Goal: Check status: Verify the current state of an ongoing process or item

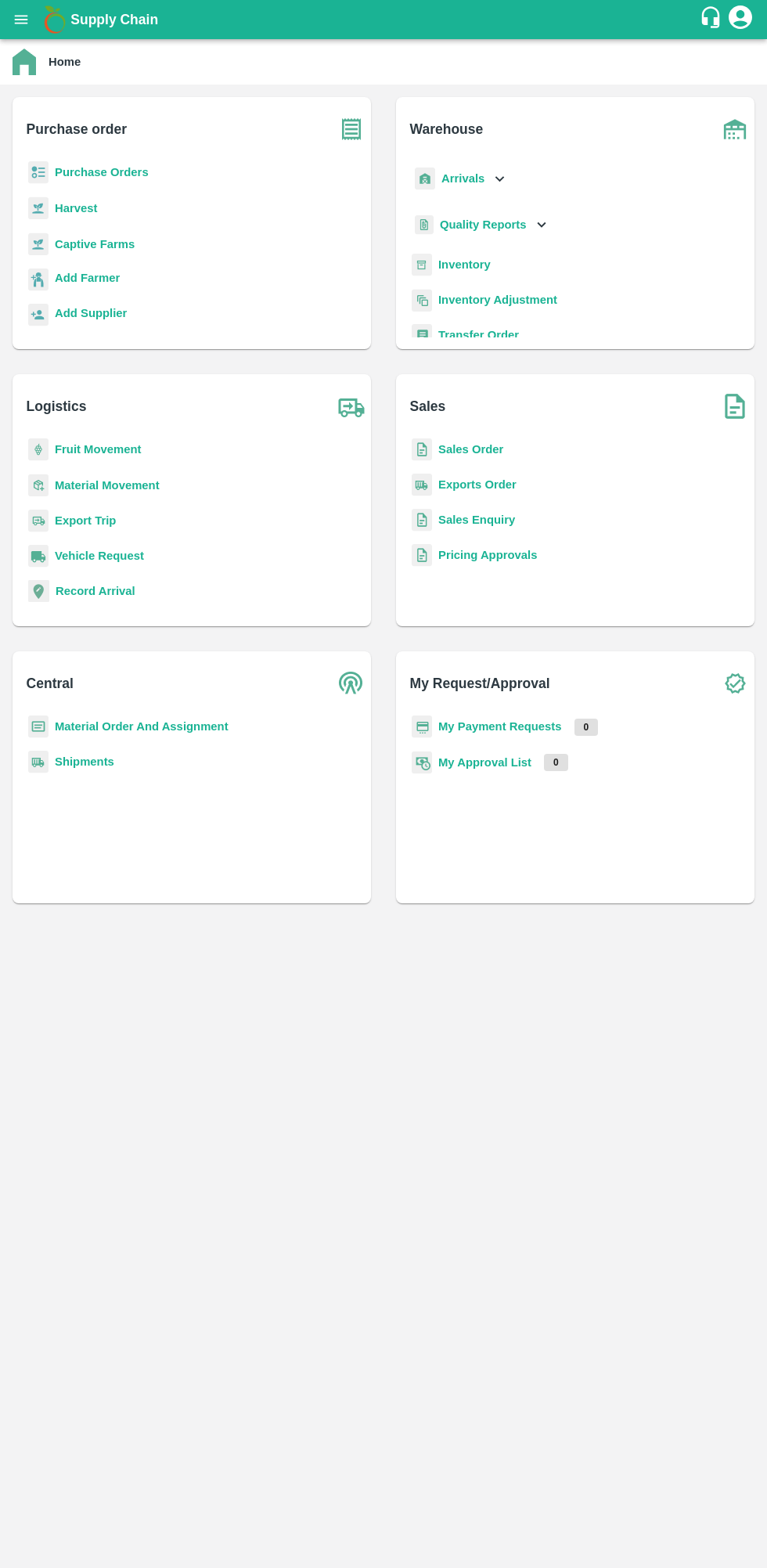
click at [476, 722] on b "My Payment Requests" at bounding box center [500, 725] width 124 height 12
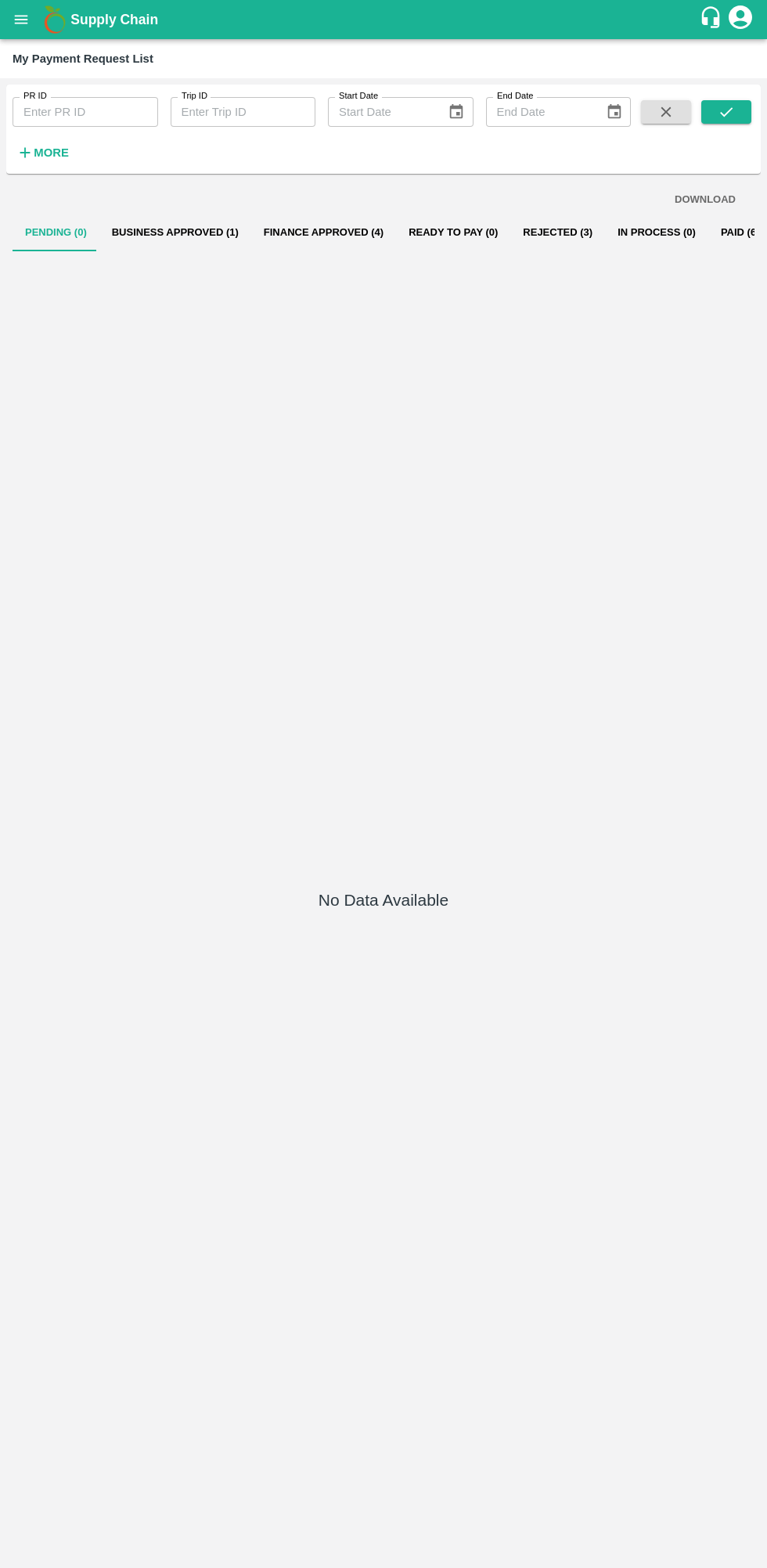
click at [315, 232] on button "Finance Approved (4)" at bounding box center [324, 233] width 145 height 38
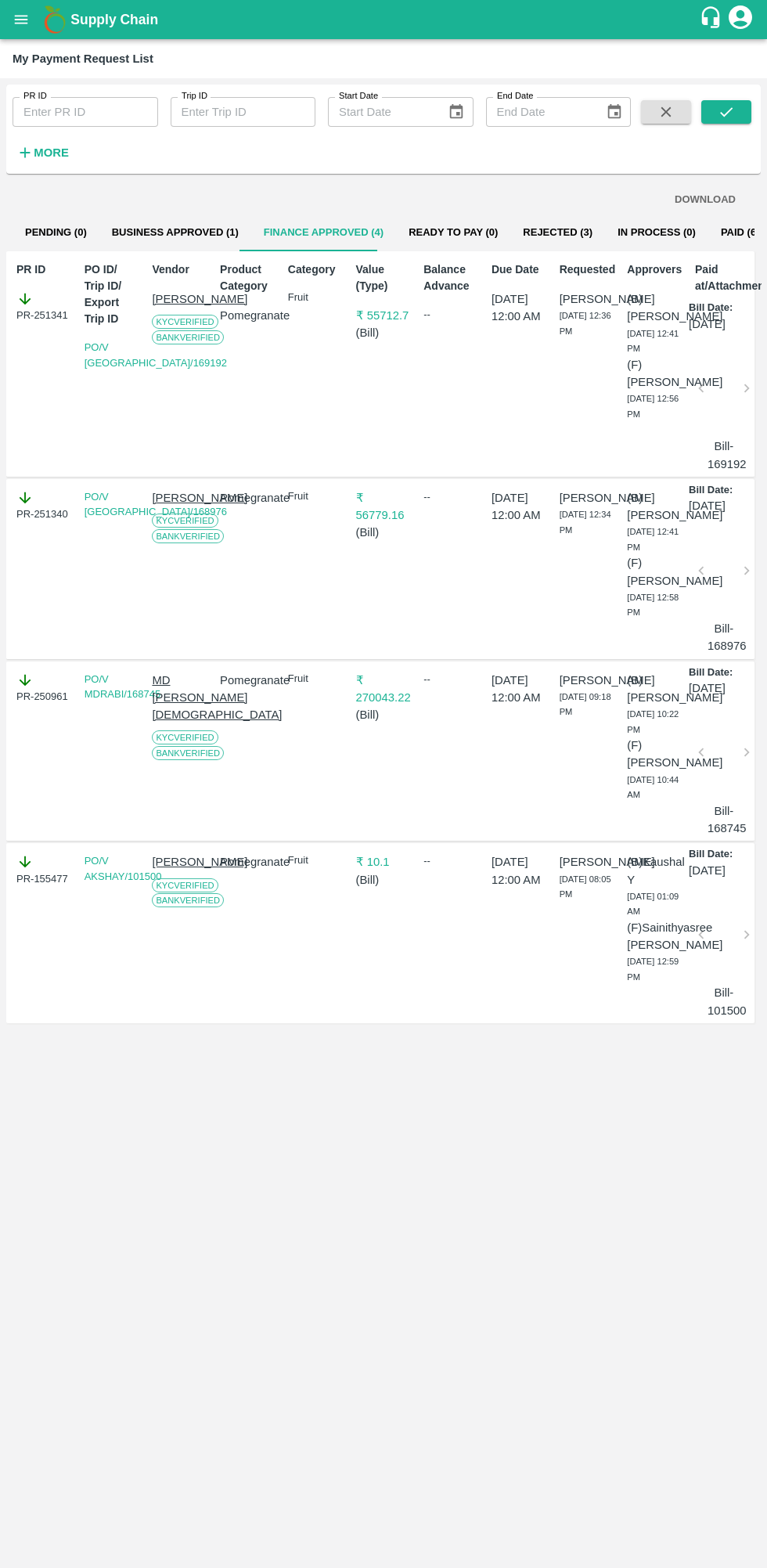
click at [179, 234] on button "Business Approved (1)" at bounding box center [176, 233] width 152 height 38
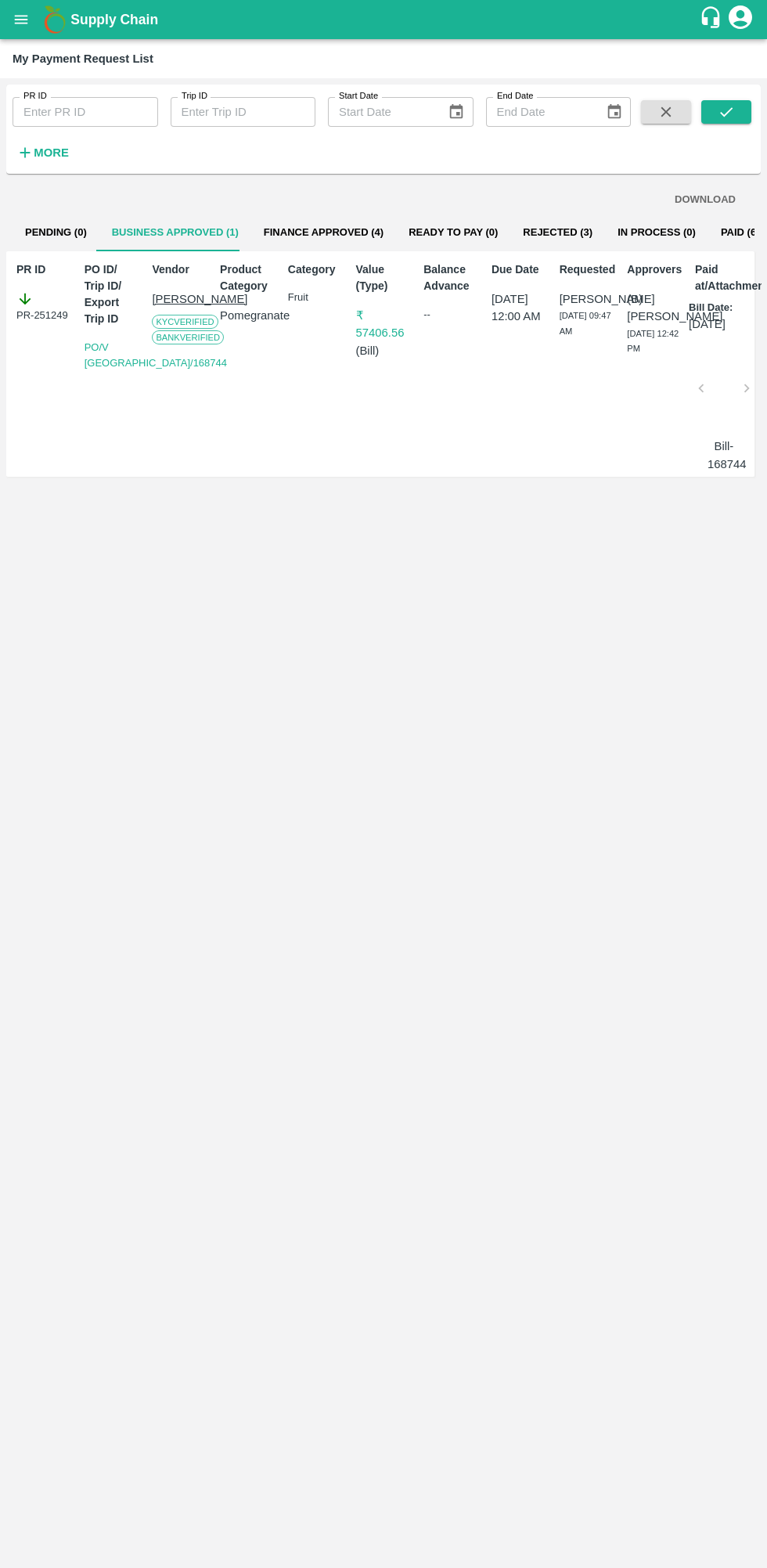
click at [318, 236] on button "Finance Approved (4)" at bounding box center [324, 233] width 145 height 38
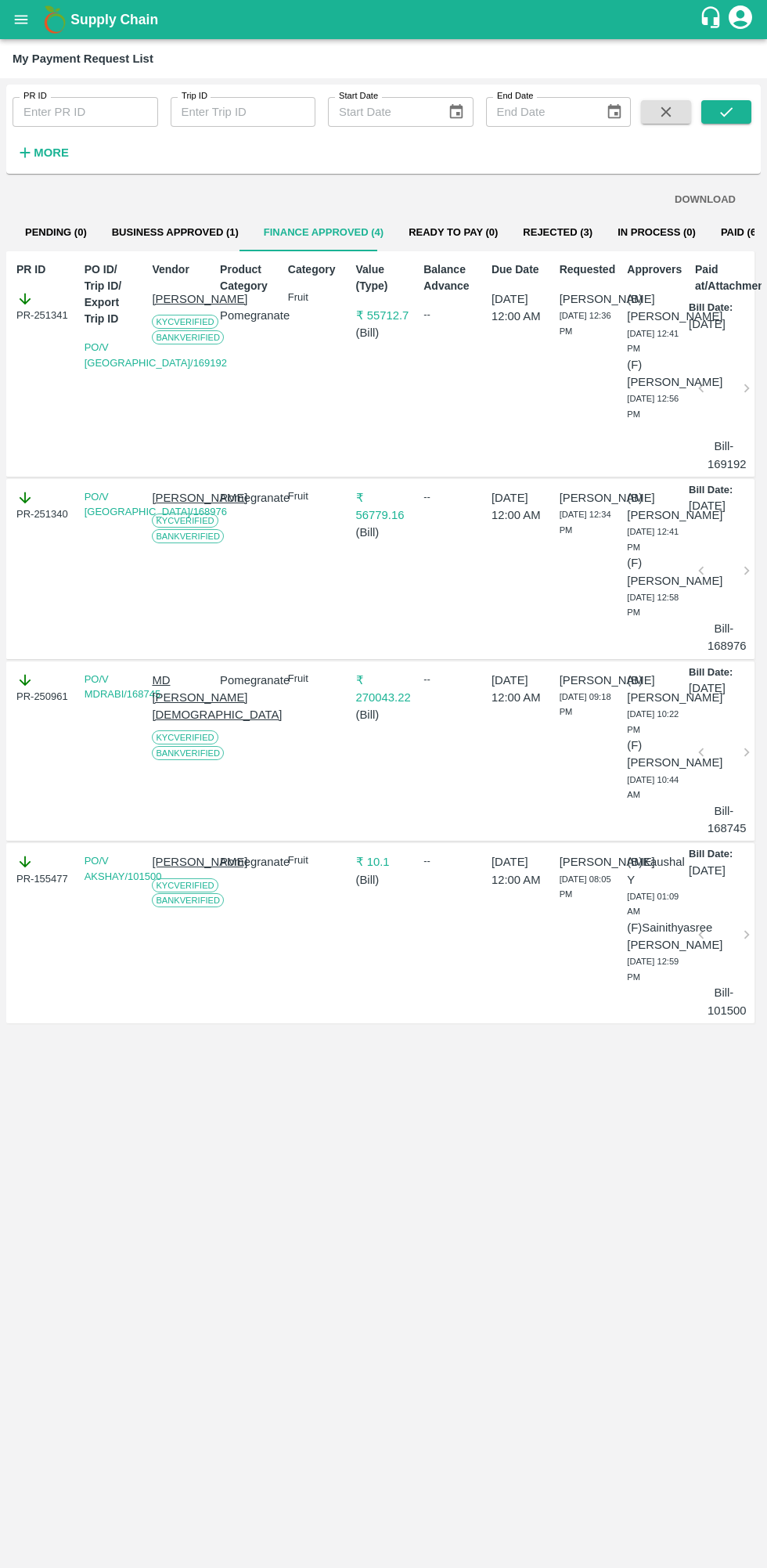
click at [45, 522] on div "PR-251340" at bounding box center [44, 505] width 55 height 33
copy div "PR-251340"
copy div "PR-250961"
click at [186, 242] on button "Business Approved (1)" at bounding box center [176, 233] width 152 height 38
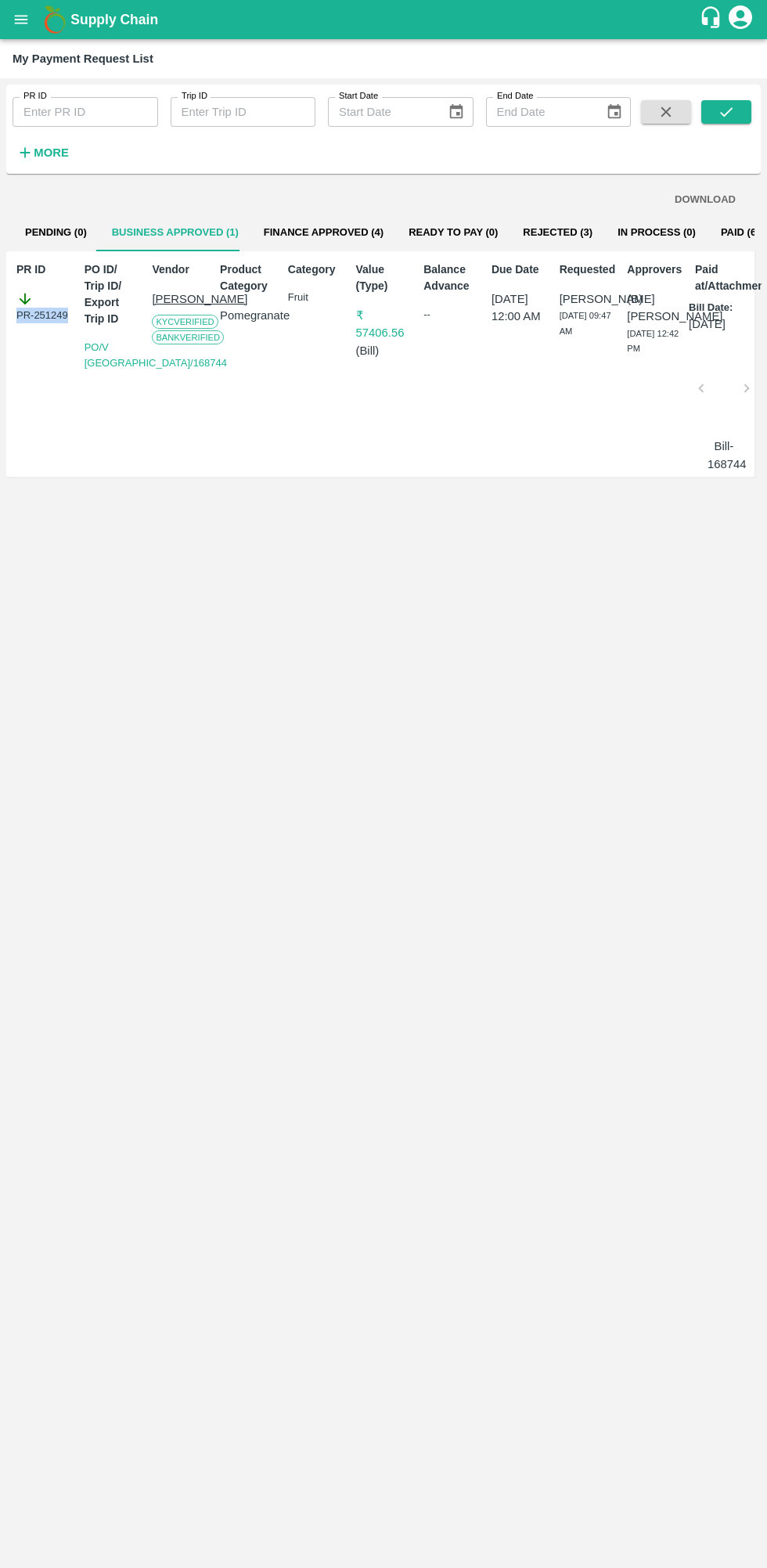
copy div "PR-251249"
